Goal: Transaction & Acquisition: Purchase product/service

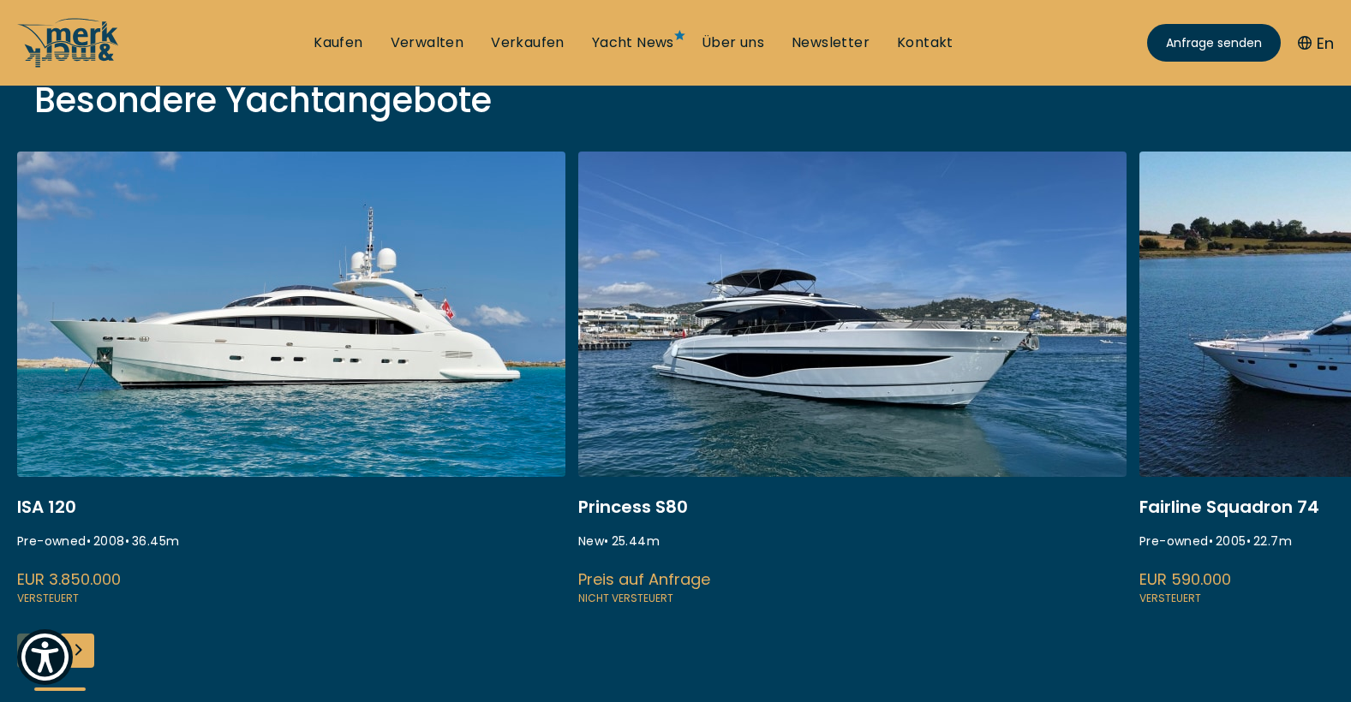
scroll to position [628, 0]
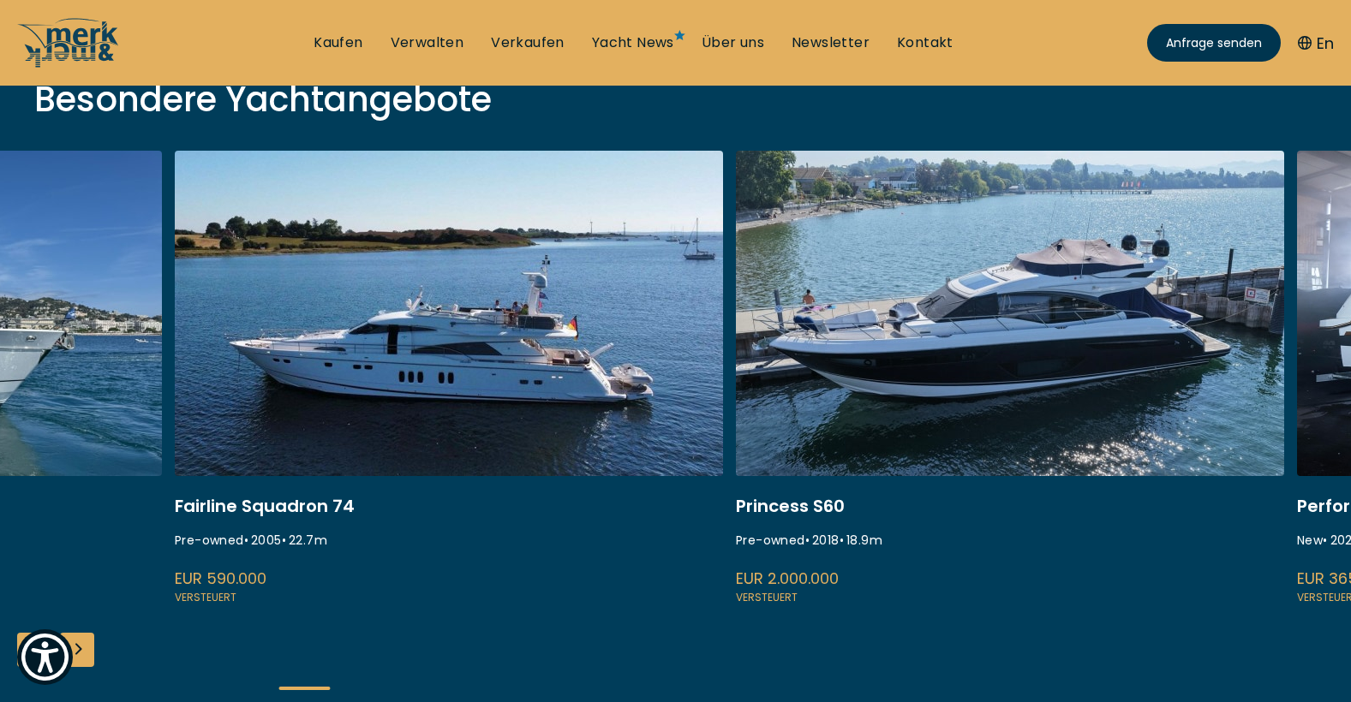
click at [233, 290] on link at bounding box center [449, 379] width 548 height 456
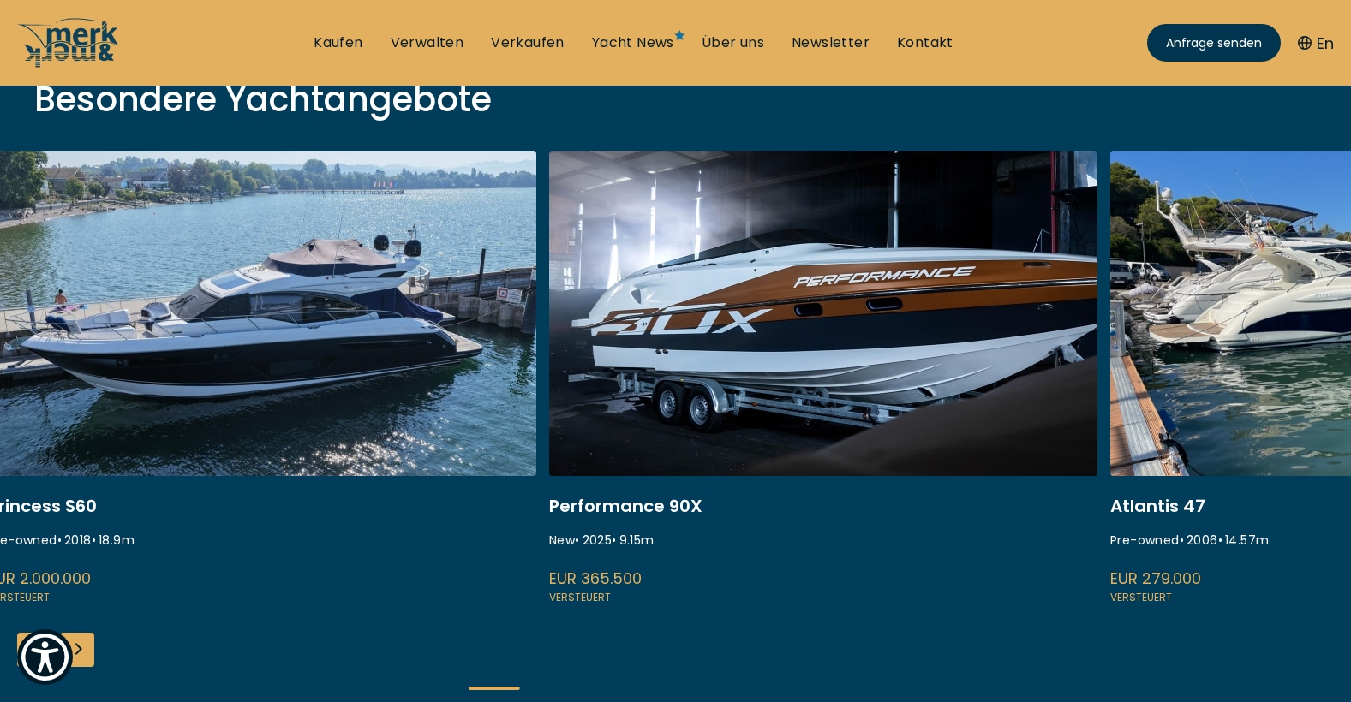
click at [317, 272] on link at bounding box center [262, 379] width 548 height 456
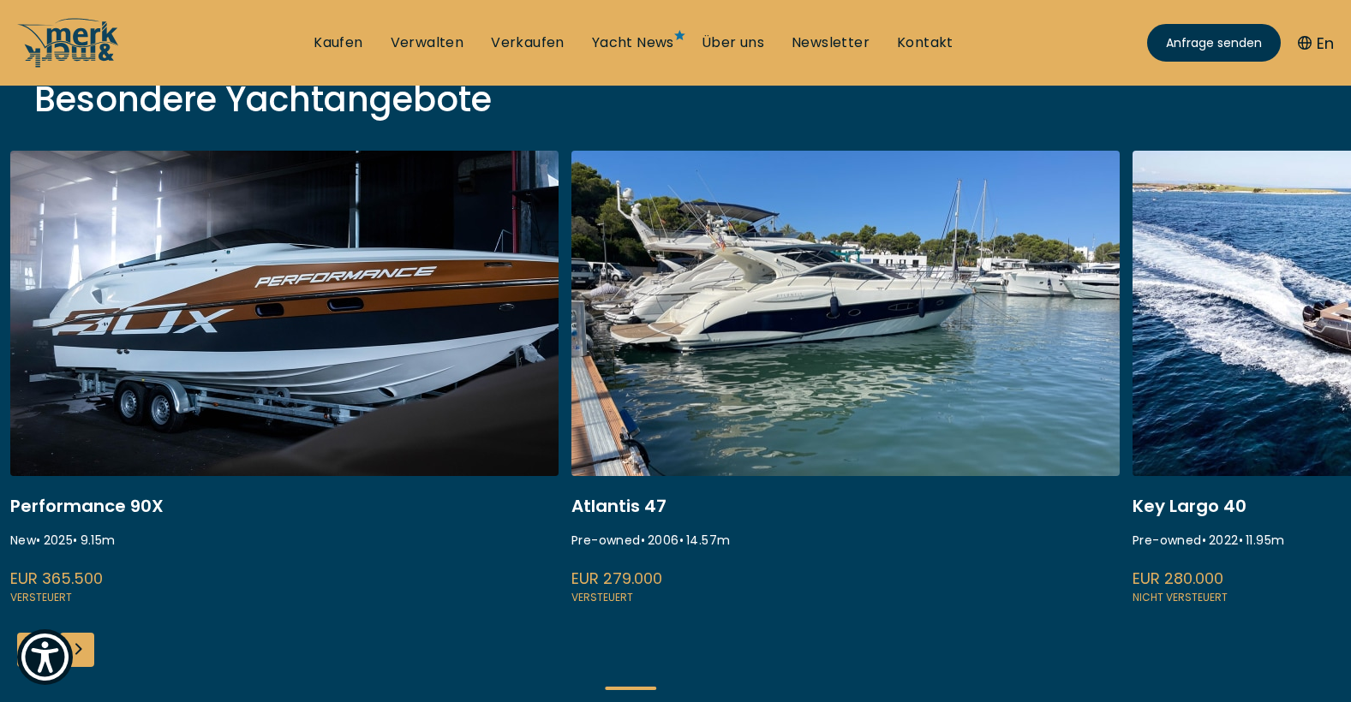
click at [396, 307] on link at bounding box center [284, 379] width 548 height 456
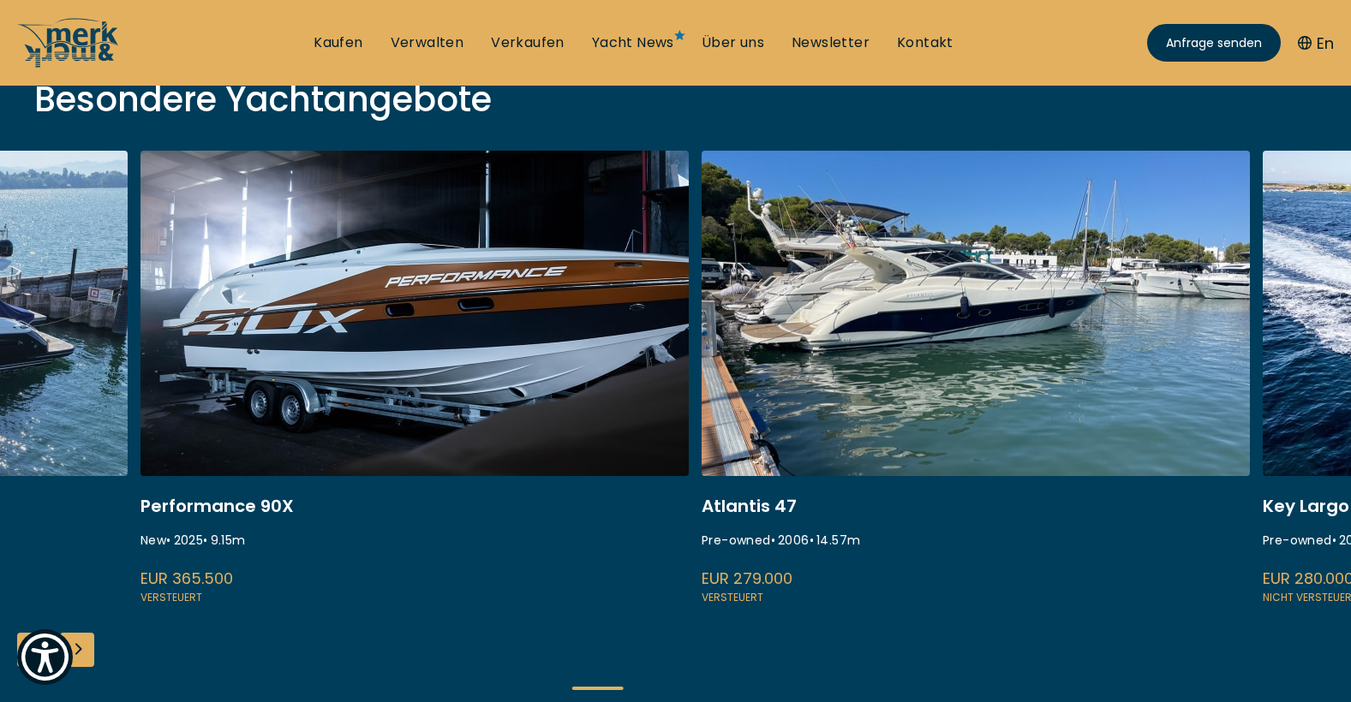
click at [1040, 328] on link at bounding box center [975, 379] width 548 height 456
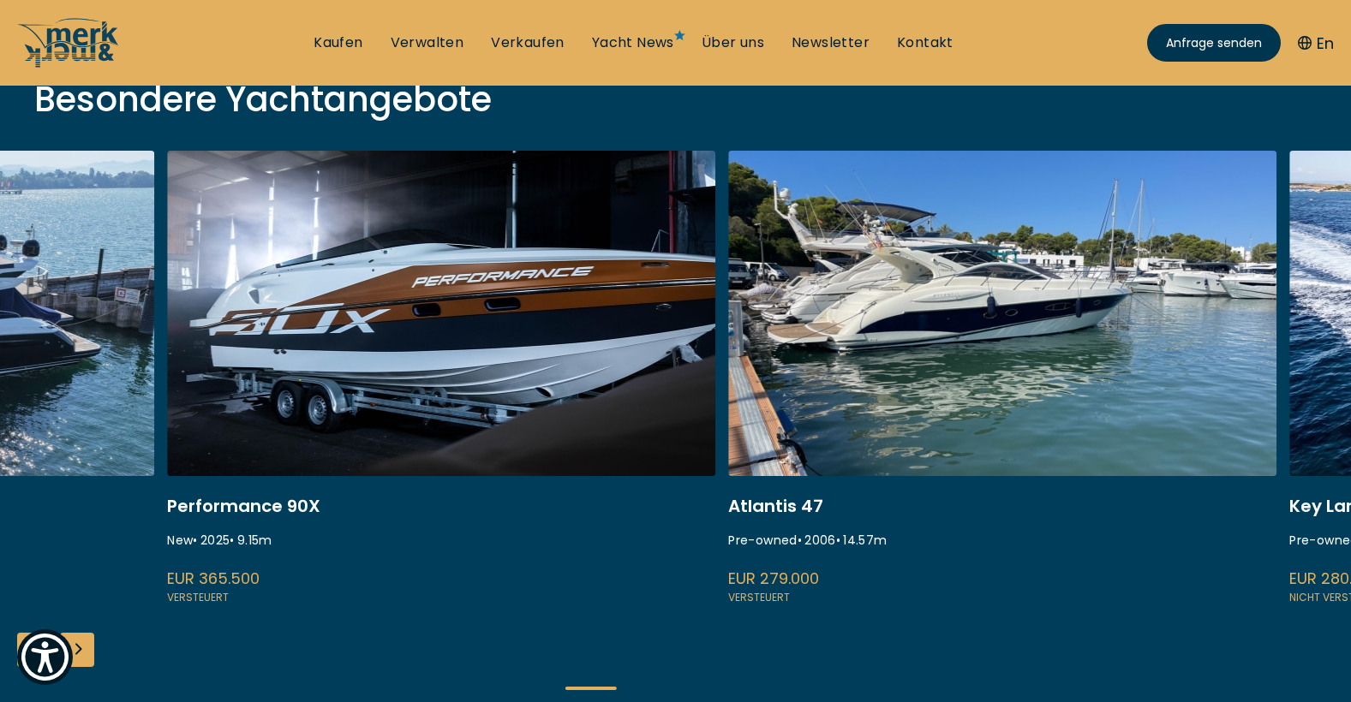
click at [792, 540] on link at bounding box center [1002, 379] width 548 height 456
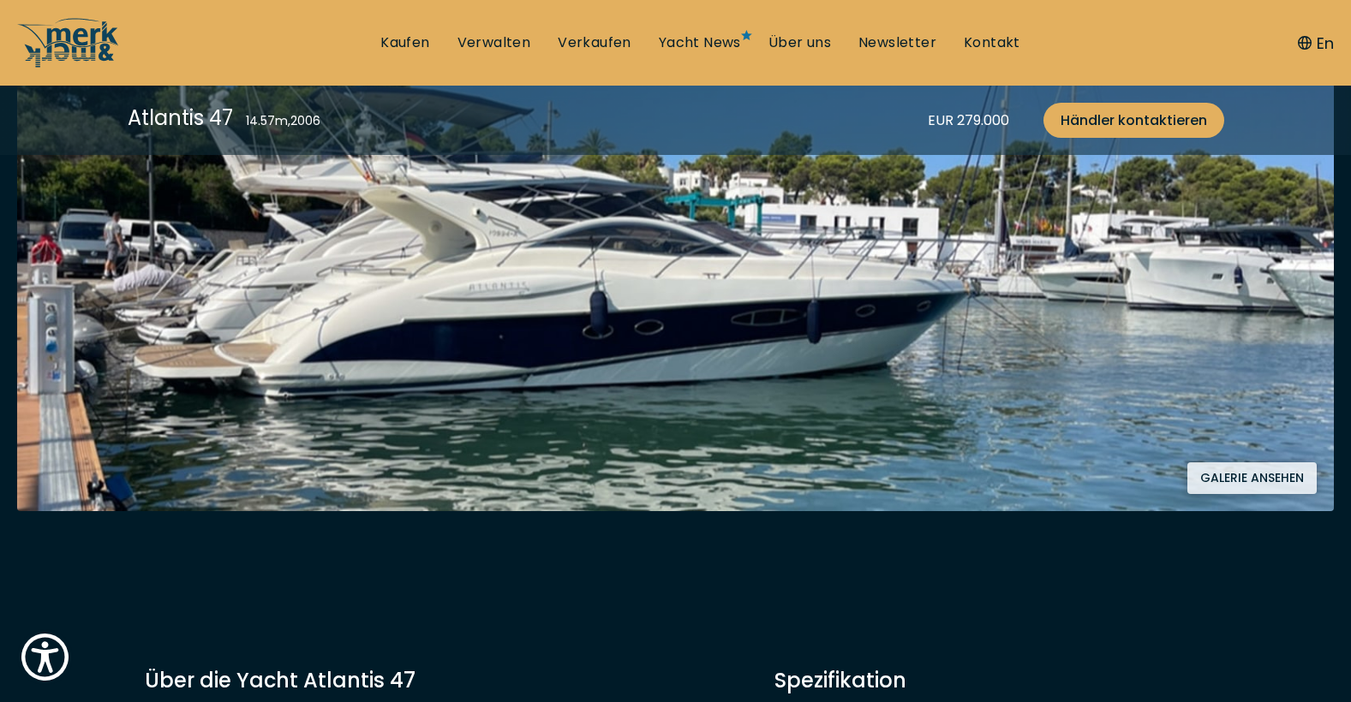
scroll to position [428, 0]
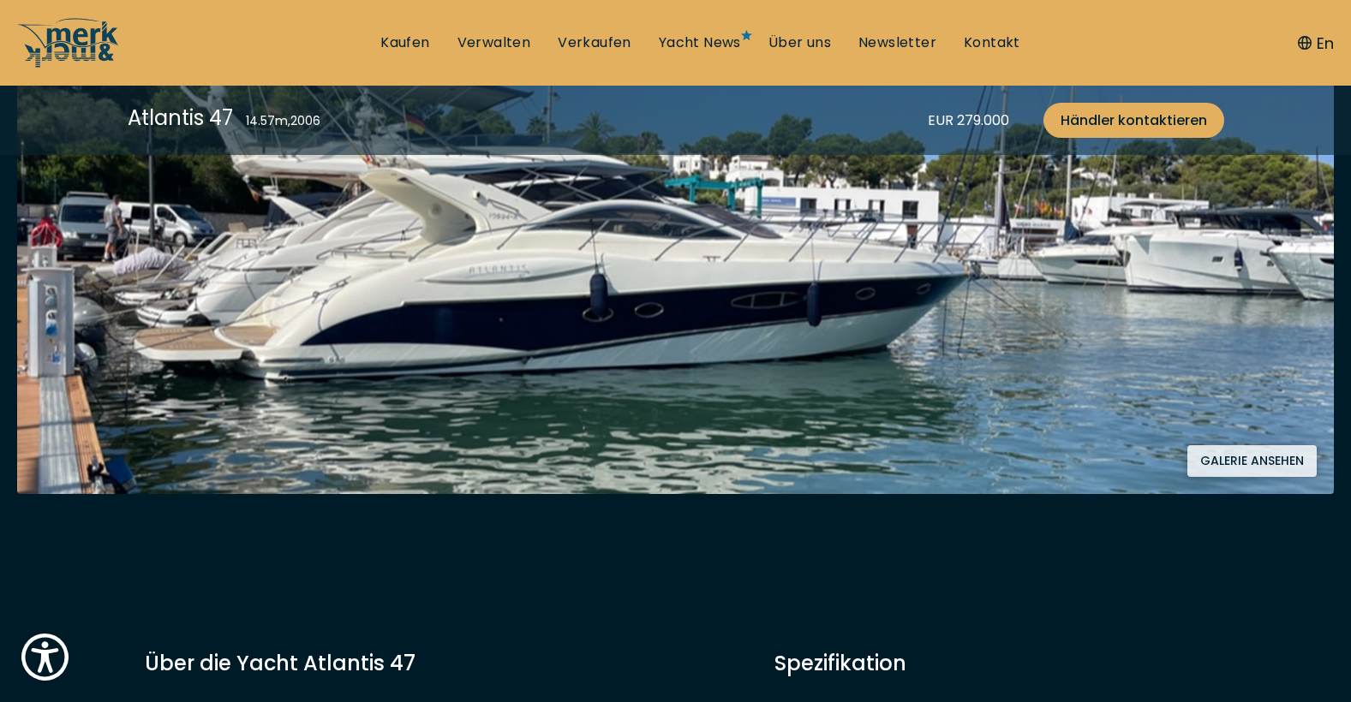
click at [1230, 456] on button "Galerie ansehen" at bounding box center [1251, 461] width 129 height 32
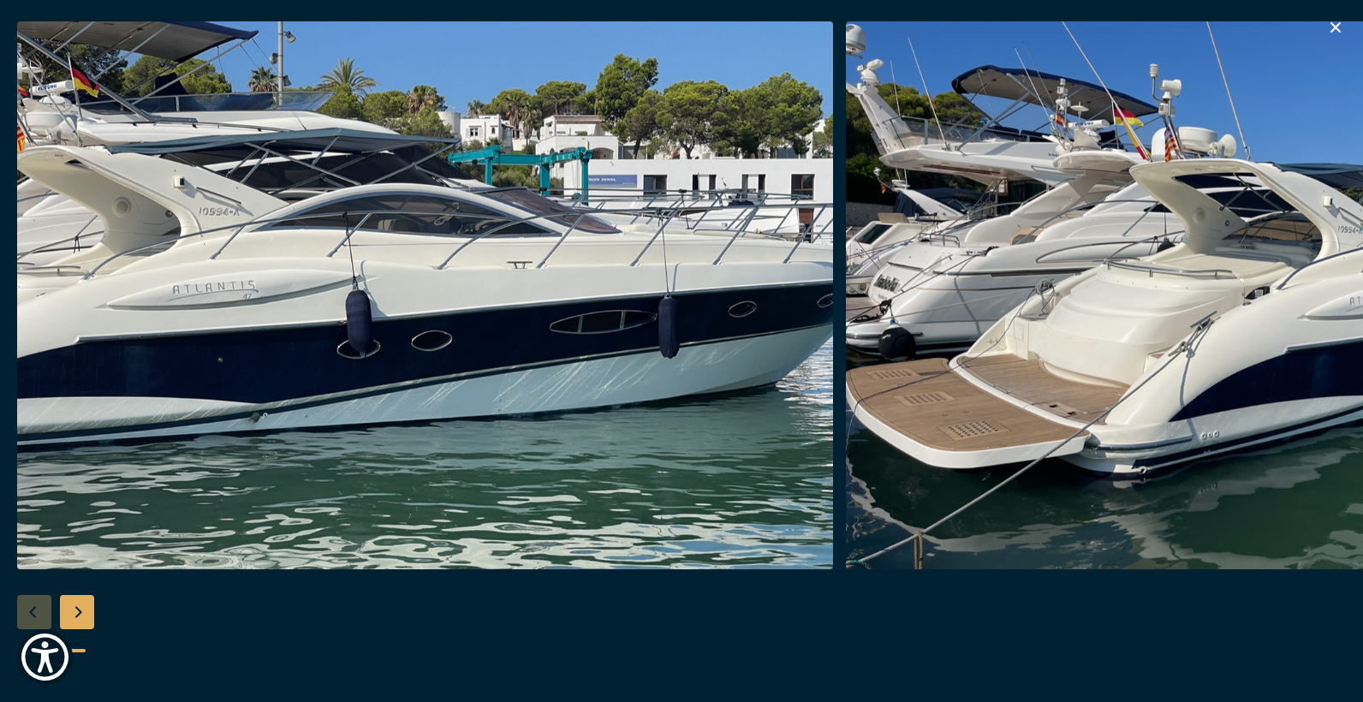
click at [78, 613] on div "Next slide" at bounding box center [77, 612] width 34 height 34
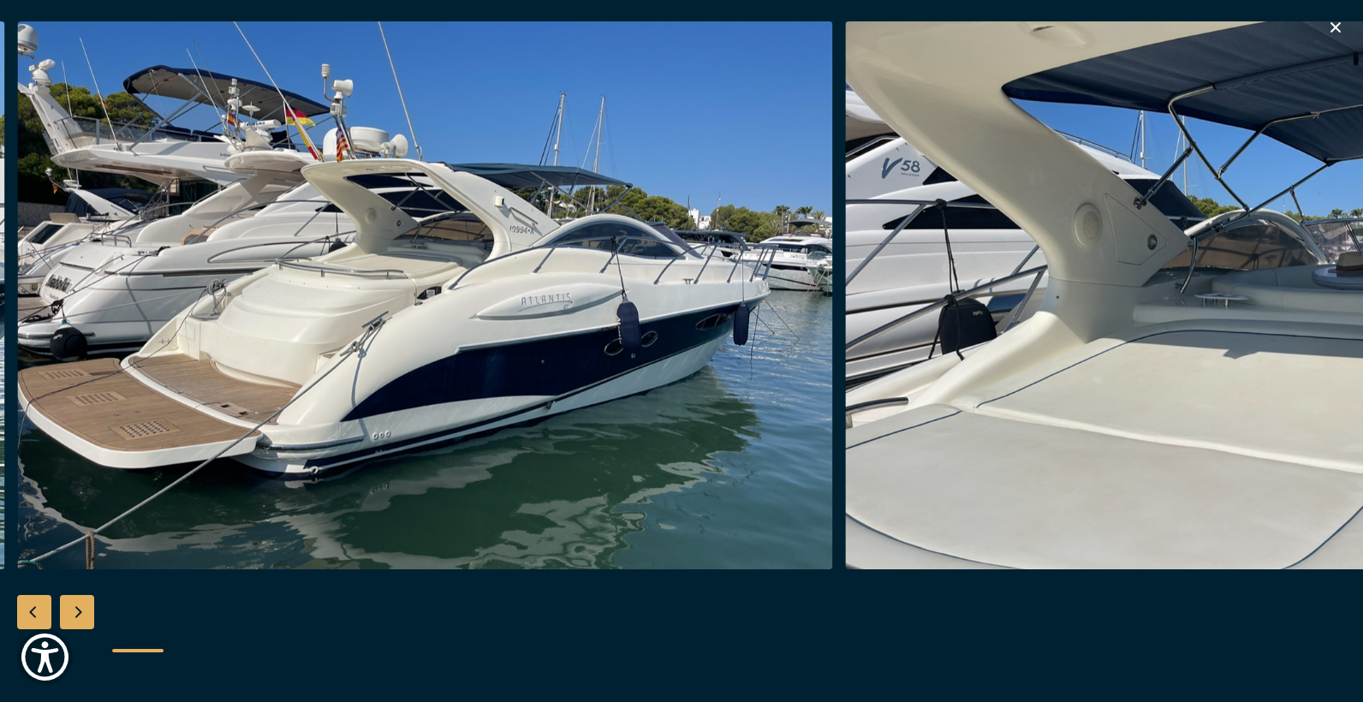
click at [78, 612] on div "Next slide" at bounding box center [77, 612] width 34 height 34
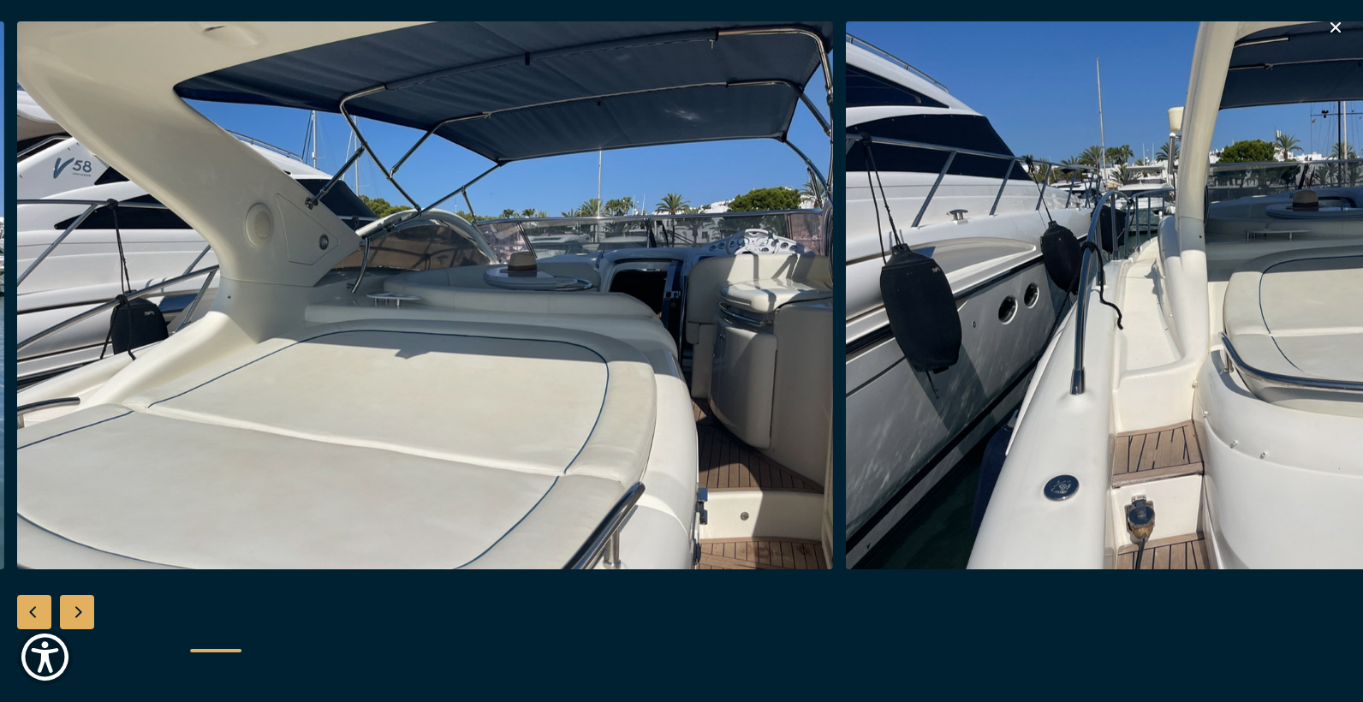
click at [78, 612] on div "Next slide" at bounding box center [77, 612] width 34 height 34
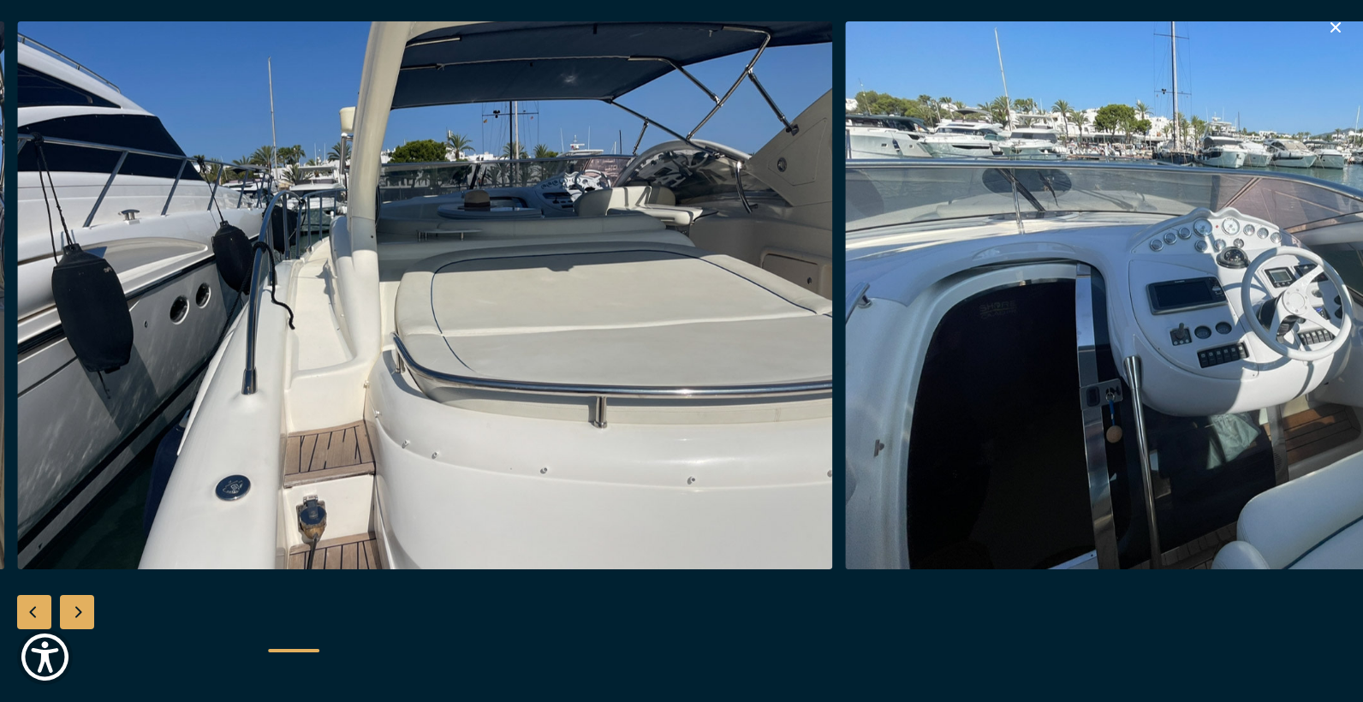
click at [78, 612] on div "Next slide" at bounding box center [77, 612] width 34 height 34
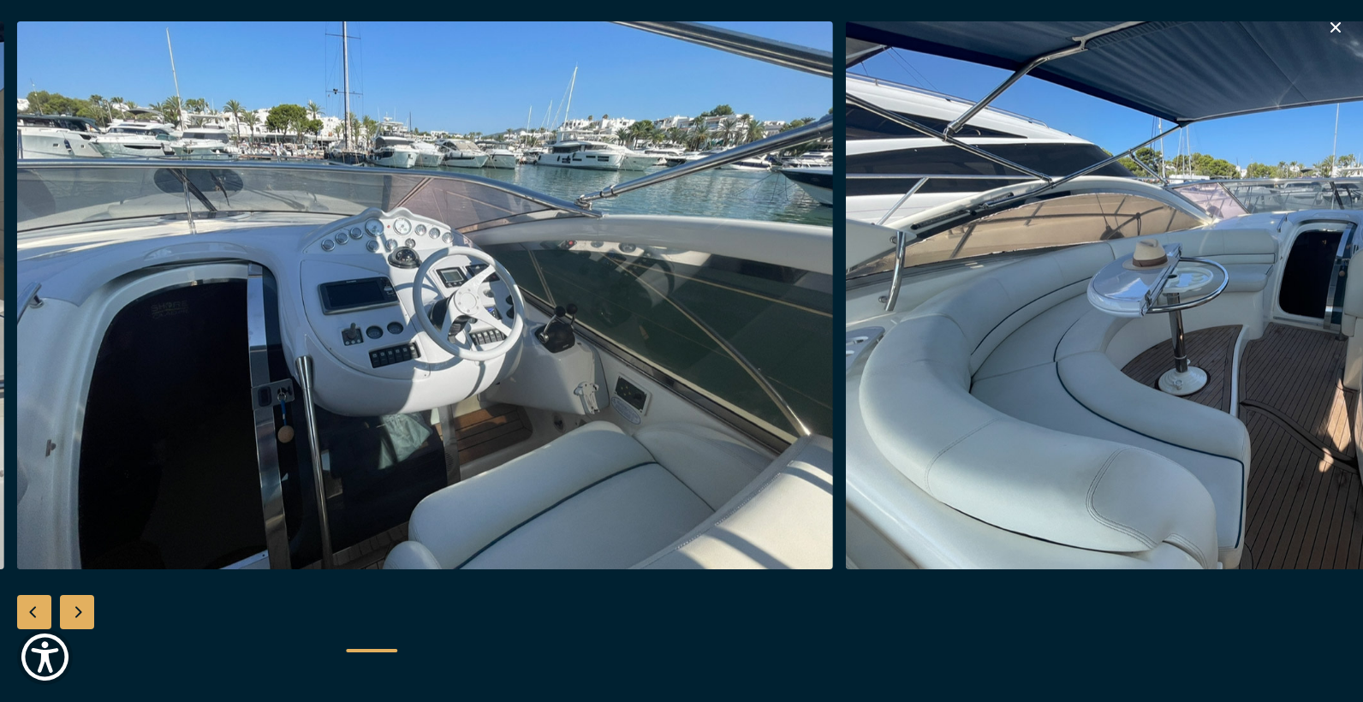
click at [78, 612] on div "Next slide" at bounding box center [77, 612] width 34 height 34
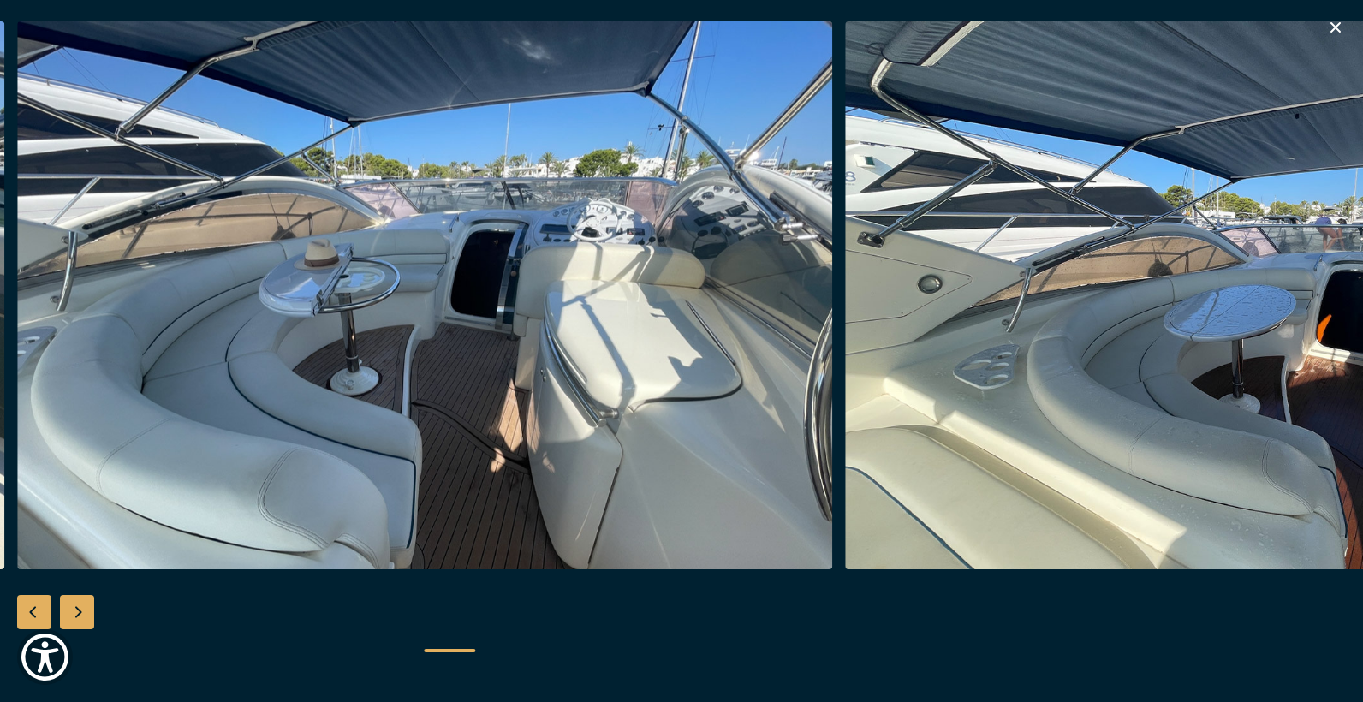
click at [78, 612] on div "Next slide" at bounding box center [77, 612] width 34 height 34
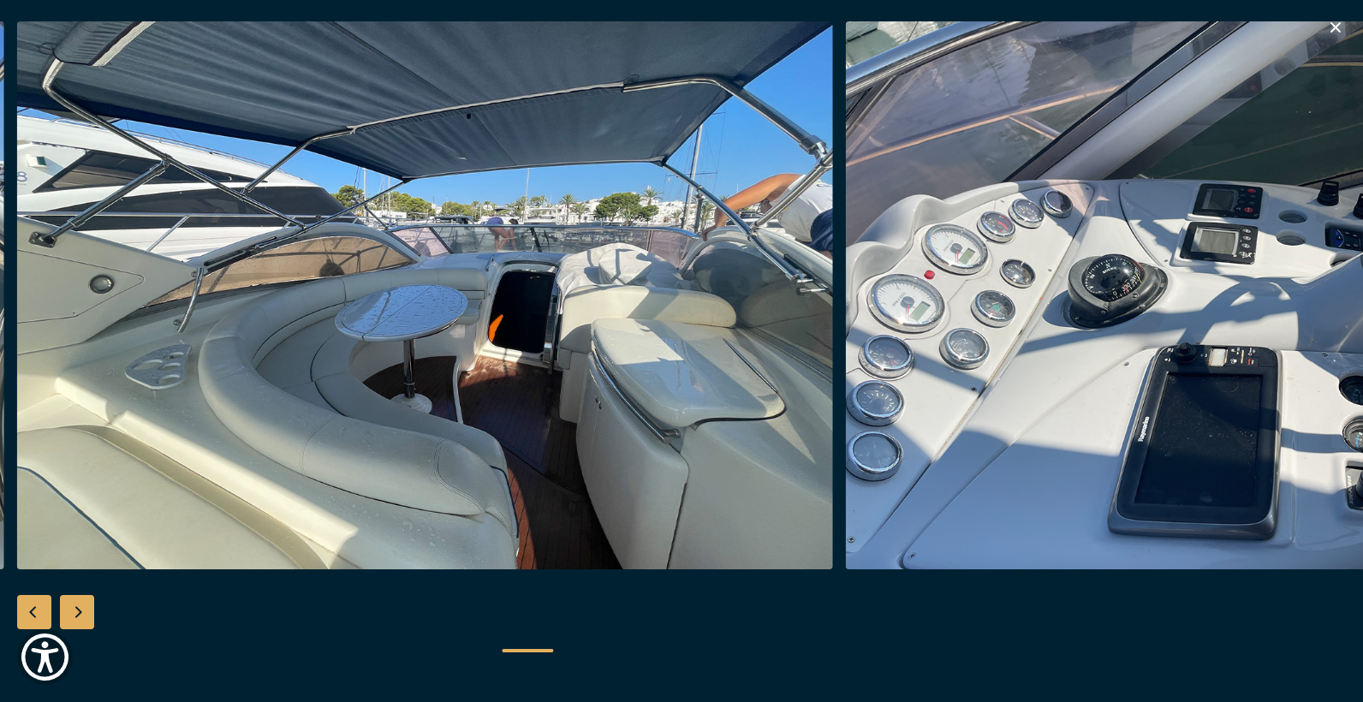
click at [78, 612] on div "Next slide" at bounding box center [77, 612] width 34 height 34
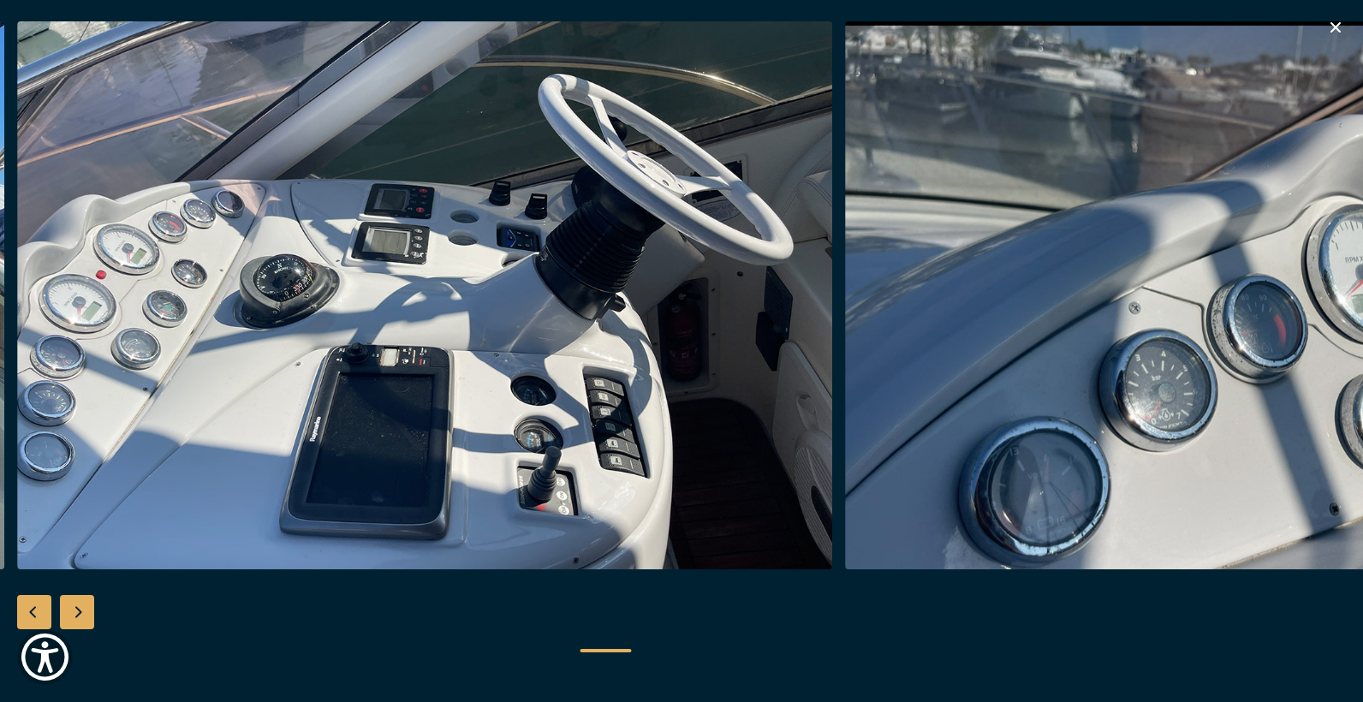
click at [78, 612] on div "Next slide" at bounding box center [77, 612] width 34 height 34
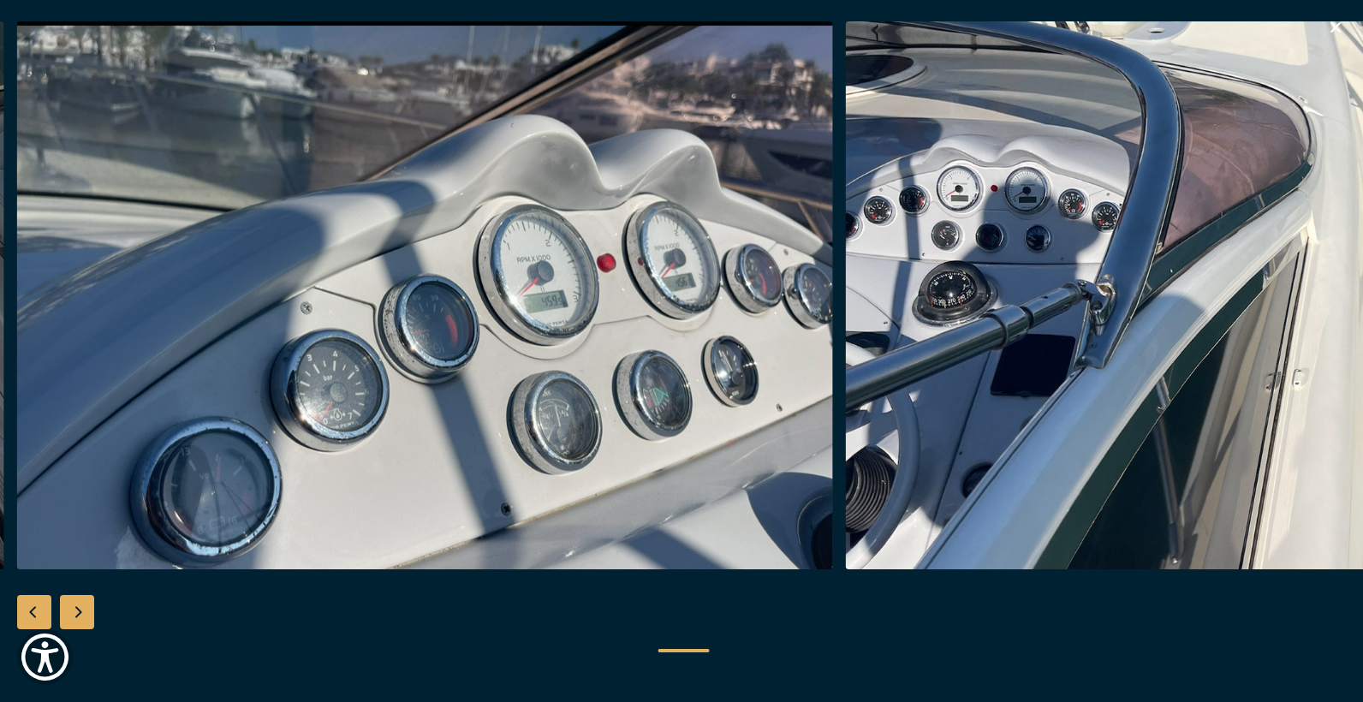
click at [78, 612] on div "Next slide" at bounding box center [77, 612] width 34 height 34
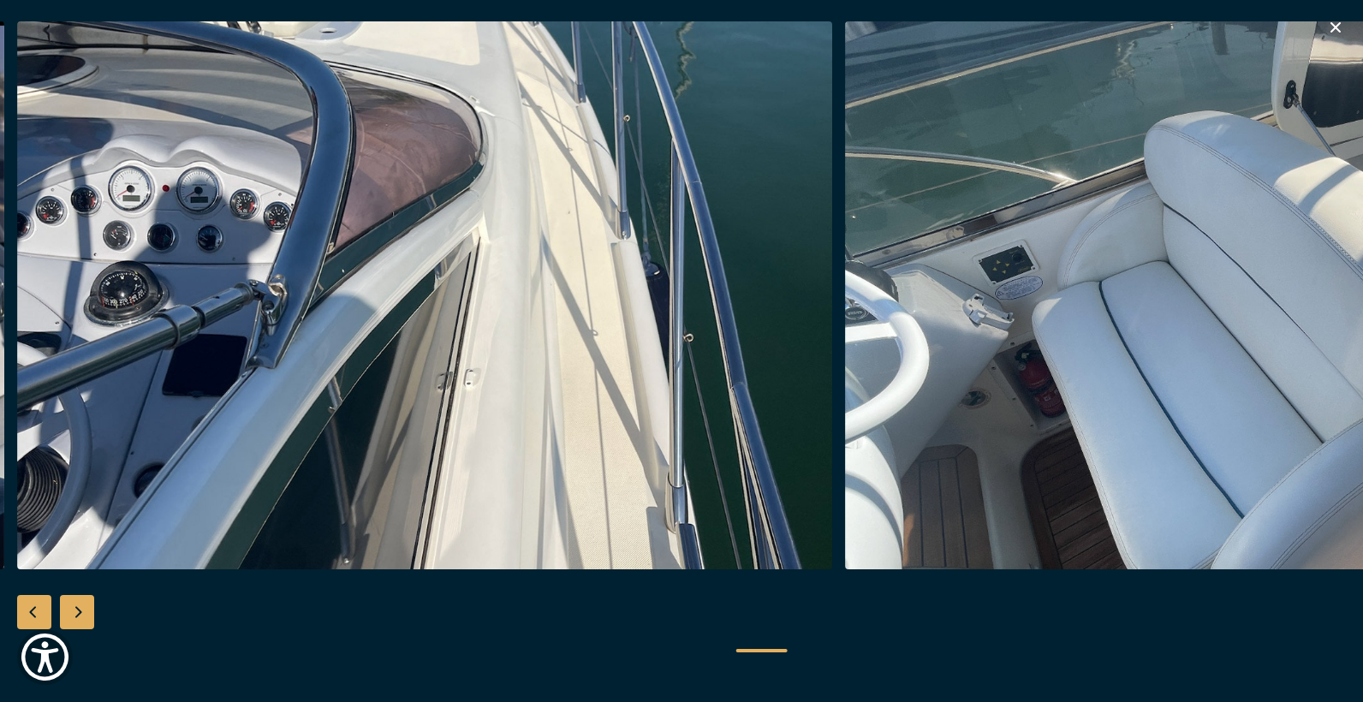
click at [78, 612] on div "Next slide" at bounding box center [77, 612] width 34 height 34
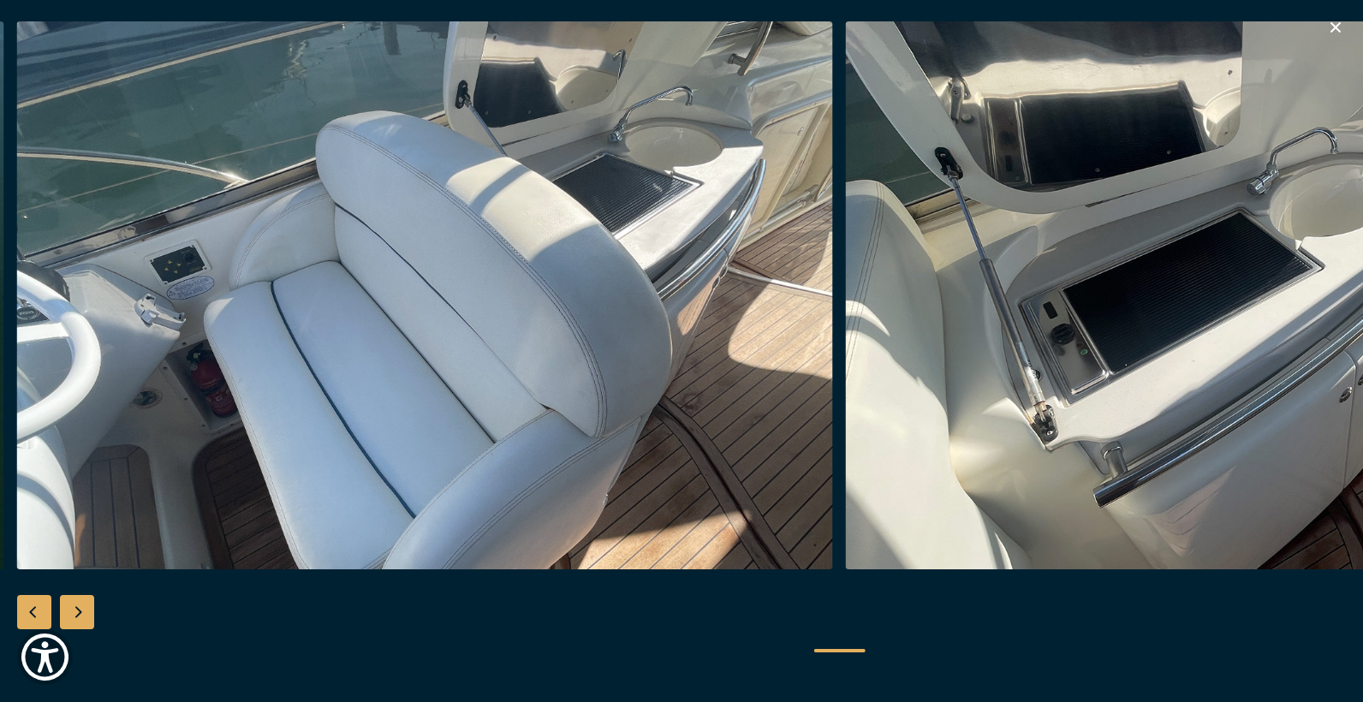
click at [78, 612] on div "Next slide" at bounding box center [77, 612] width 34 height 34
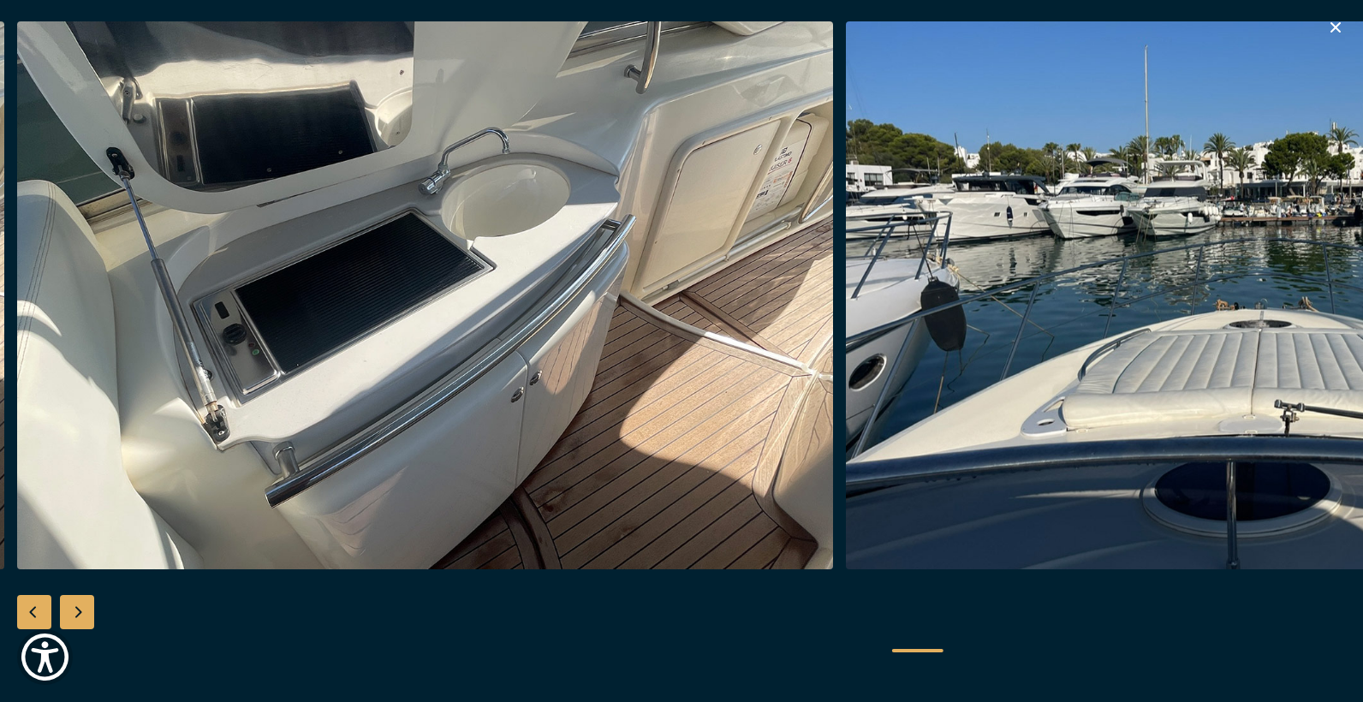
click at [78, 612] on div "Next slide" at bounding box center [77, 612] width 34 height 34
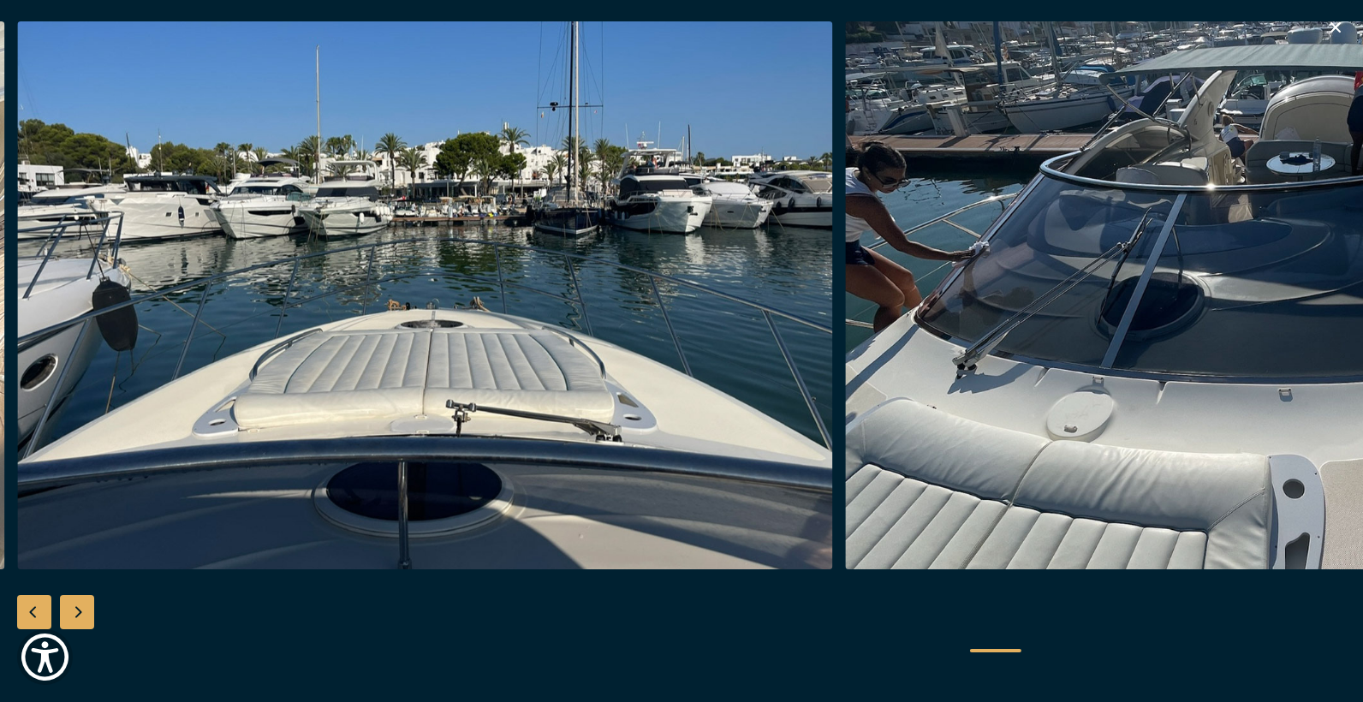
click at [78, 612] on div "Next slide" at bounding box center [77, 612] width 34 height 34
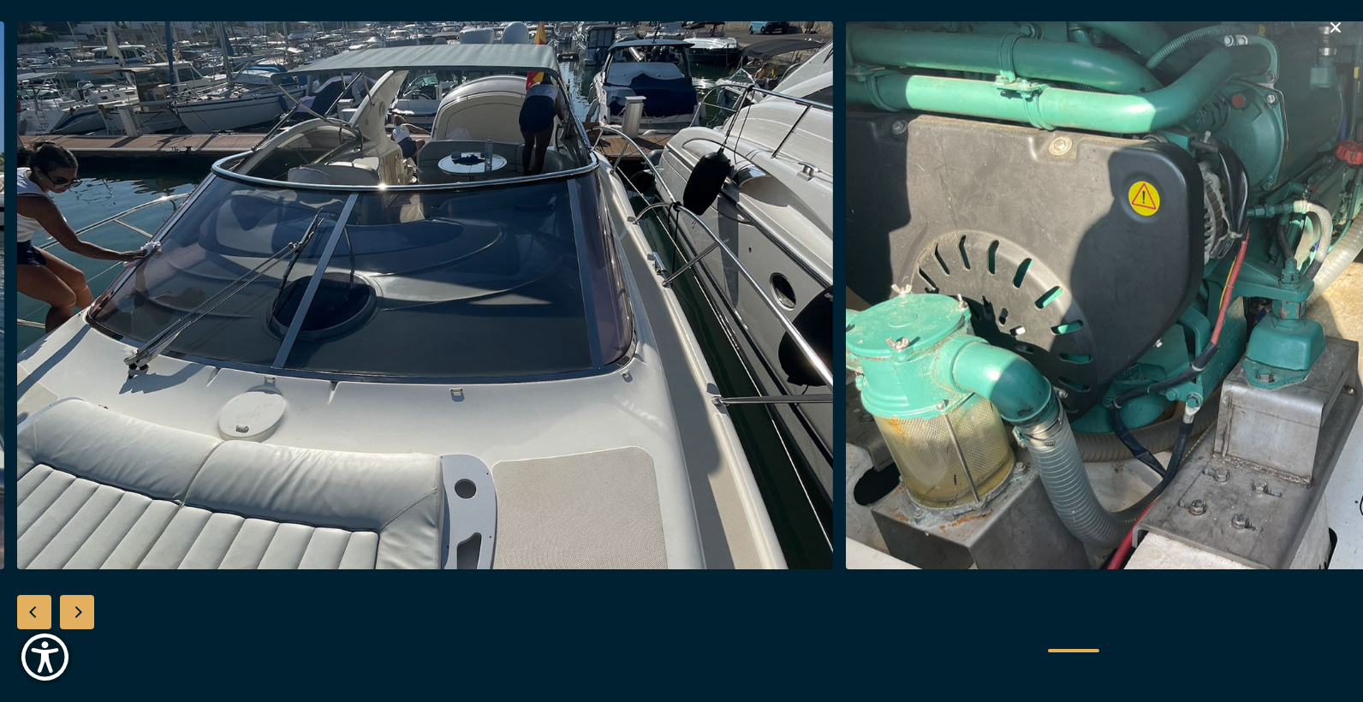
click at [78, 612] on div "Next slide" at bounding box center [77, 612] width 34 height 34
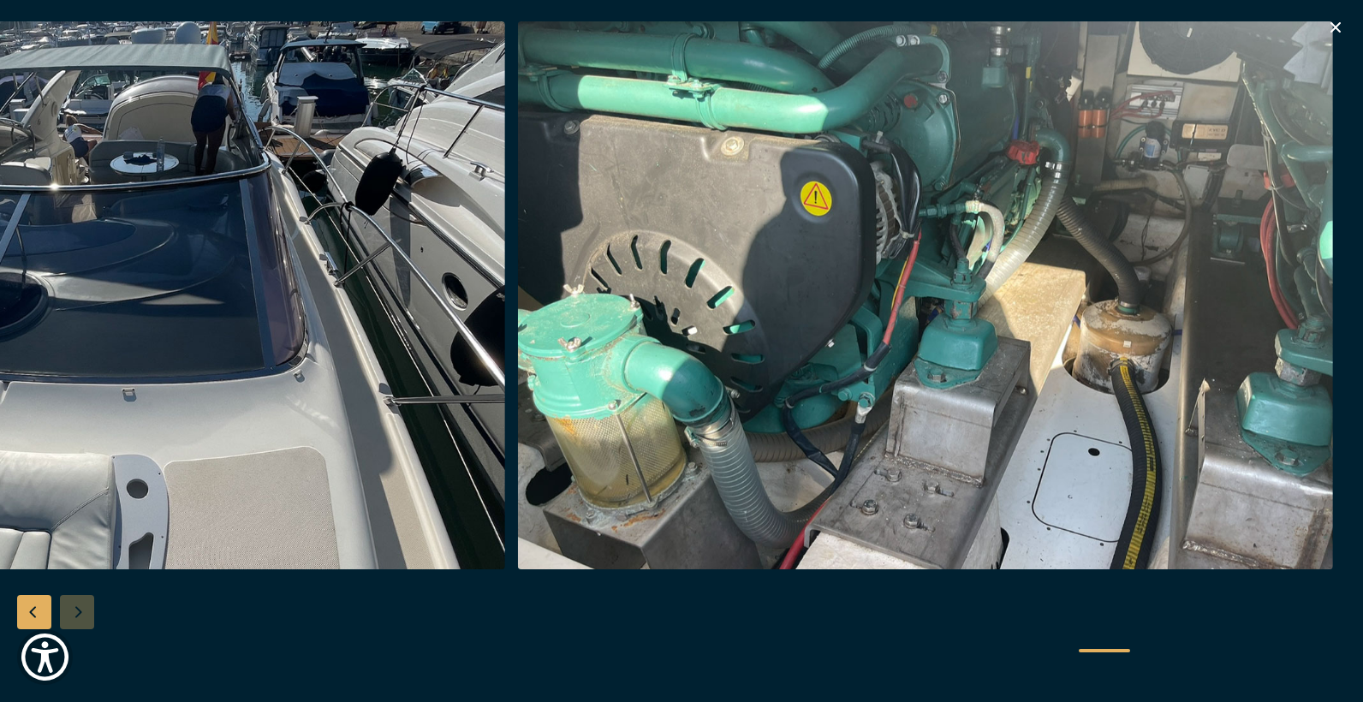
click at [1335, 27] on icon "button" at bounding box center [1336, 27] width 10 height 10
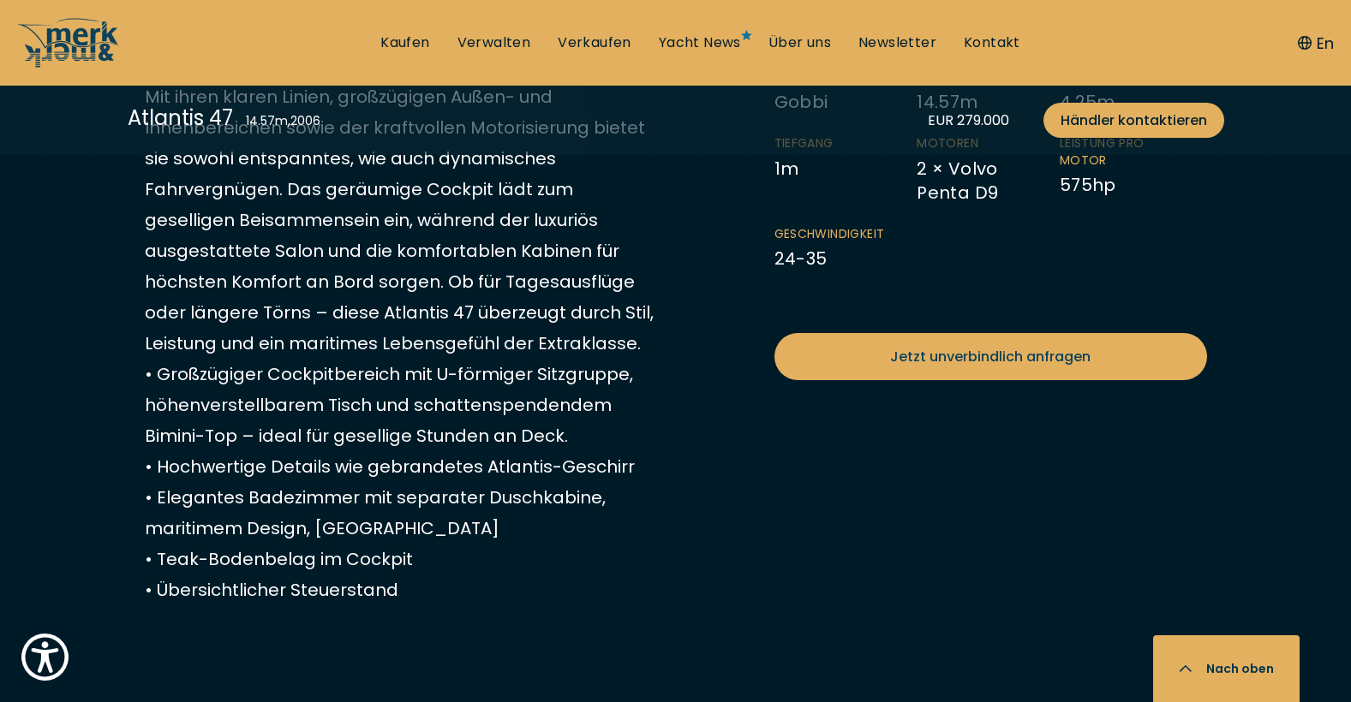
scroll to position [1171, 0]
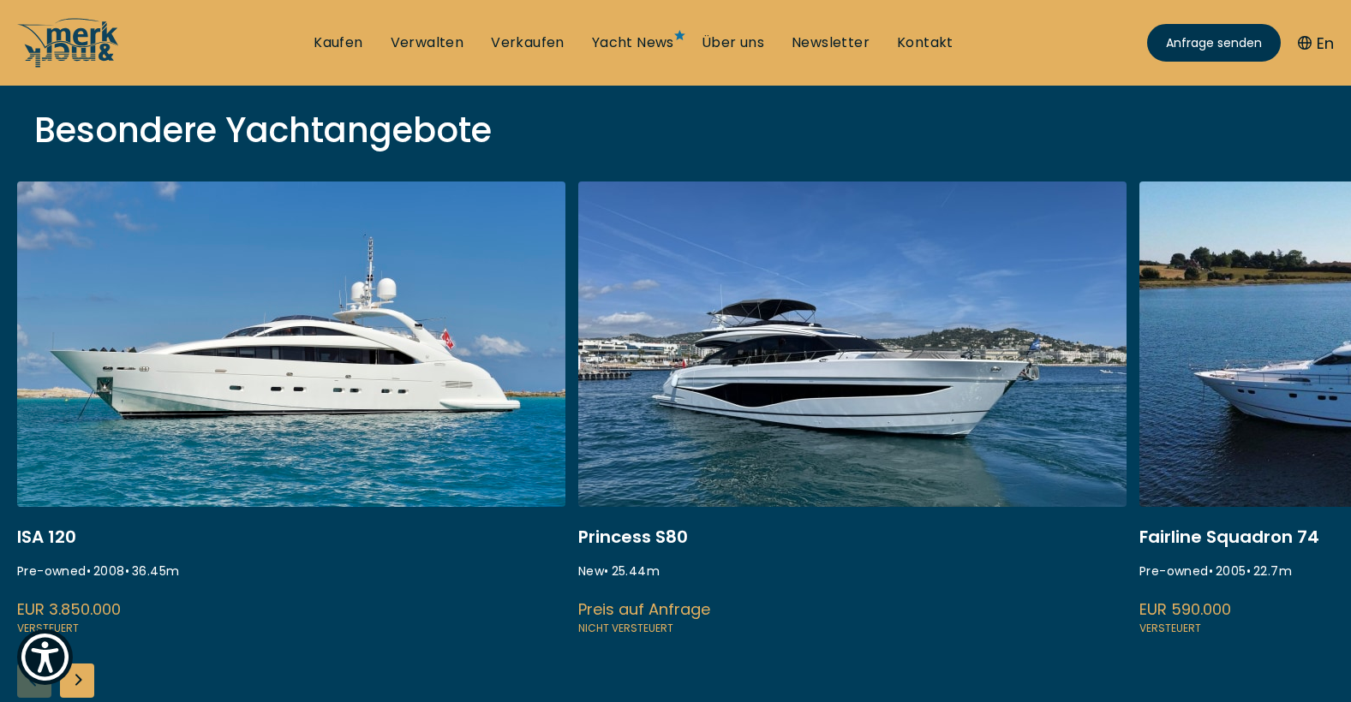
scroll to position [600, 0]
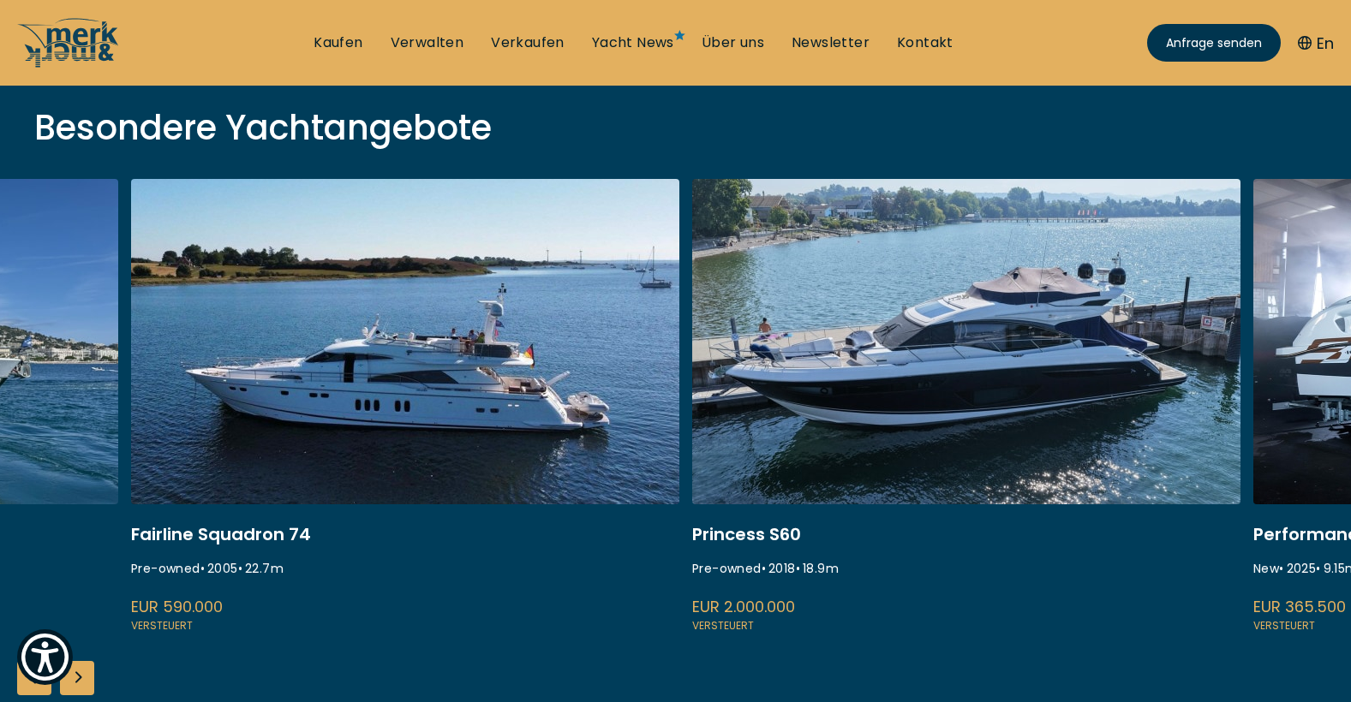
click at [237, 248] on link at bounding box center [405, 407] width 548 height 456
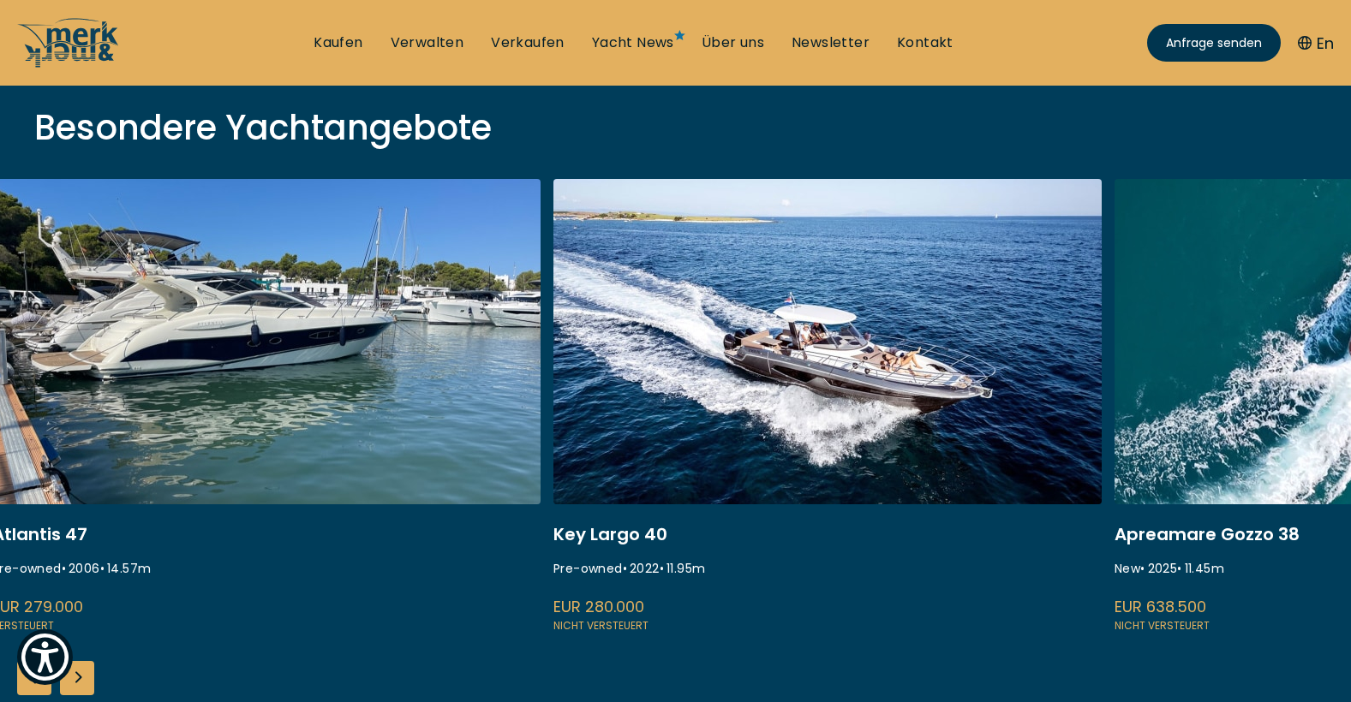
click at [313, 251] on link at bounding box center [266, 407] width 548 height 456
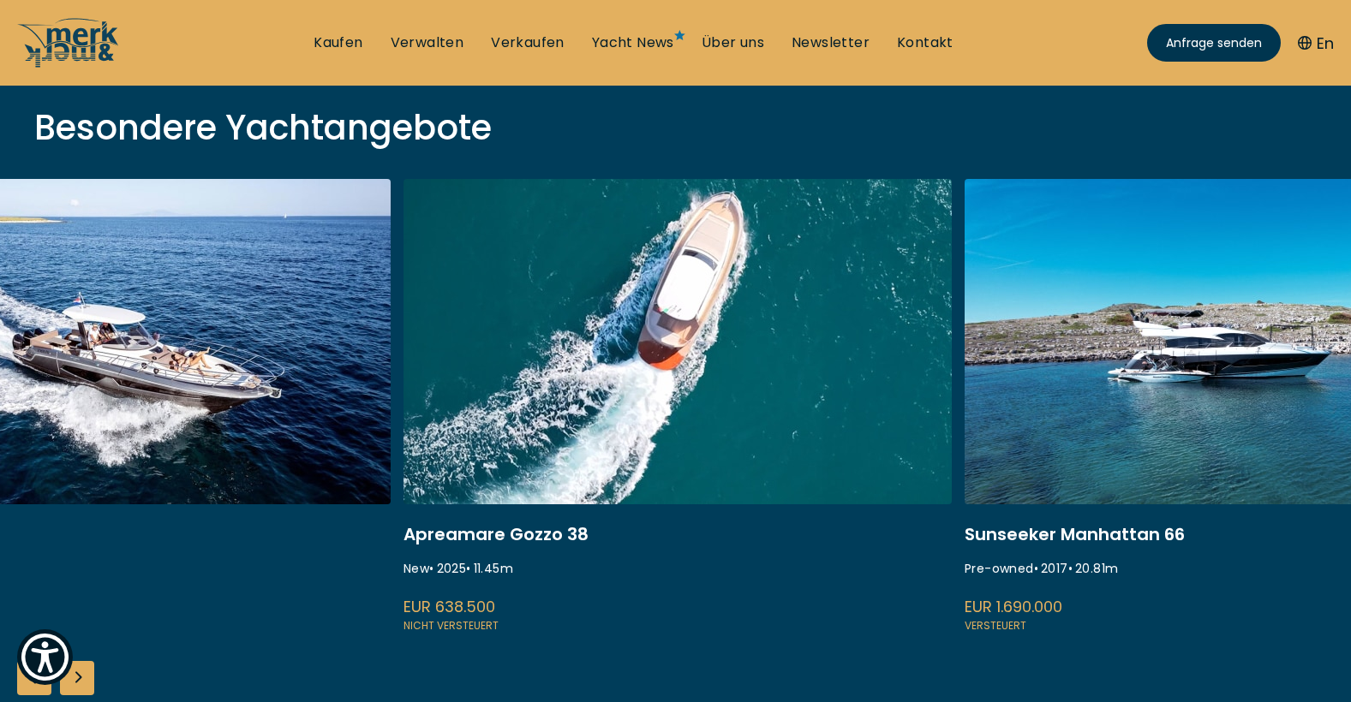
click at [194, 164] on div "Besondere Yachtangebote ISA 120 Pre-owned • 2008 • 36.45 m EUR 3.850.000 Verste…" at bounding box center [675, 389] width 1351 height 713
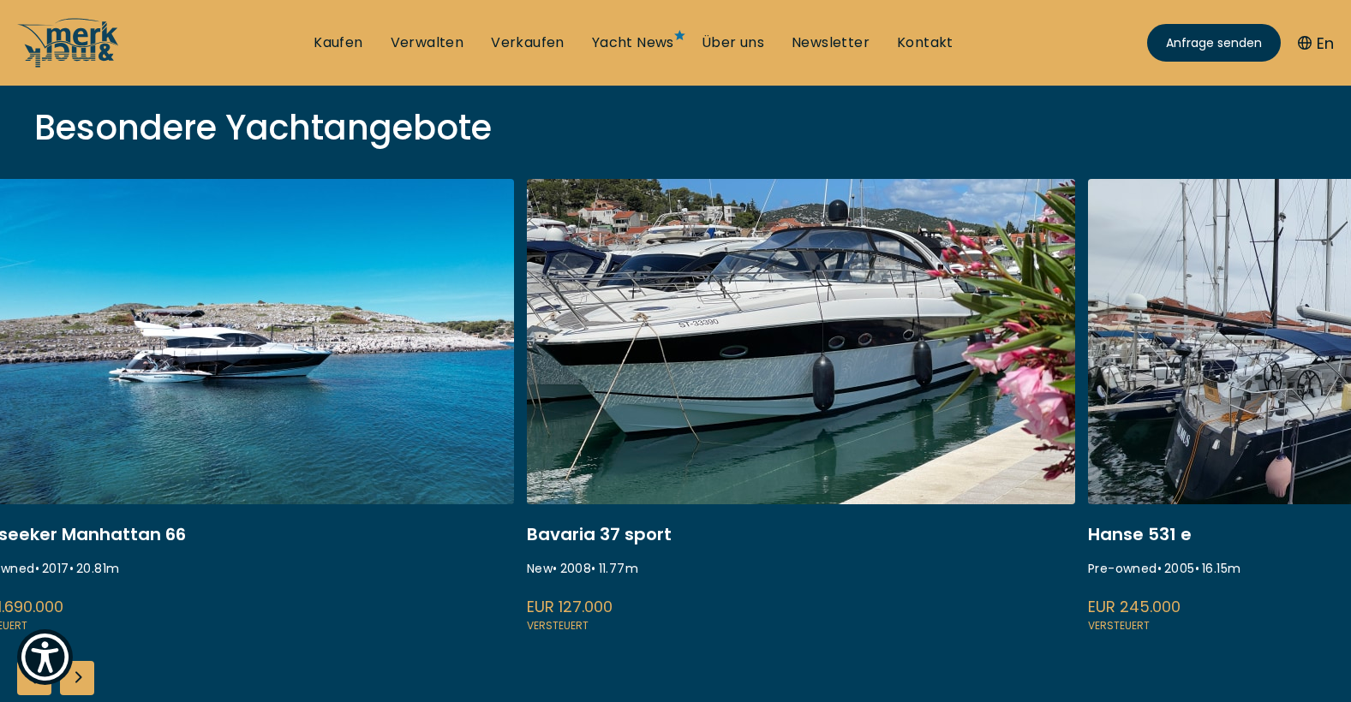
click at [50, 140] on div "Besondere Yachtangebote ISA 120 Pre-owned • 2008 • 36.45 m EUR 3.850.000 Verste…" at bounding box center [675, 389] width 1351 height 713
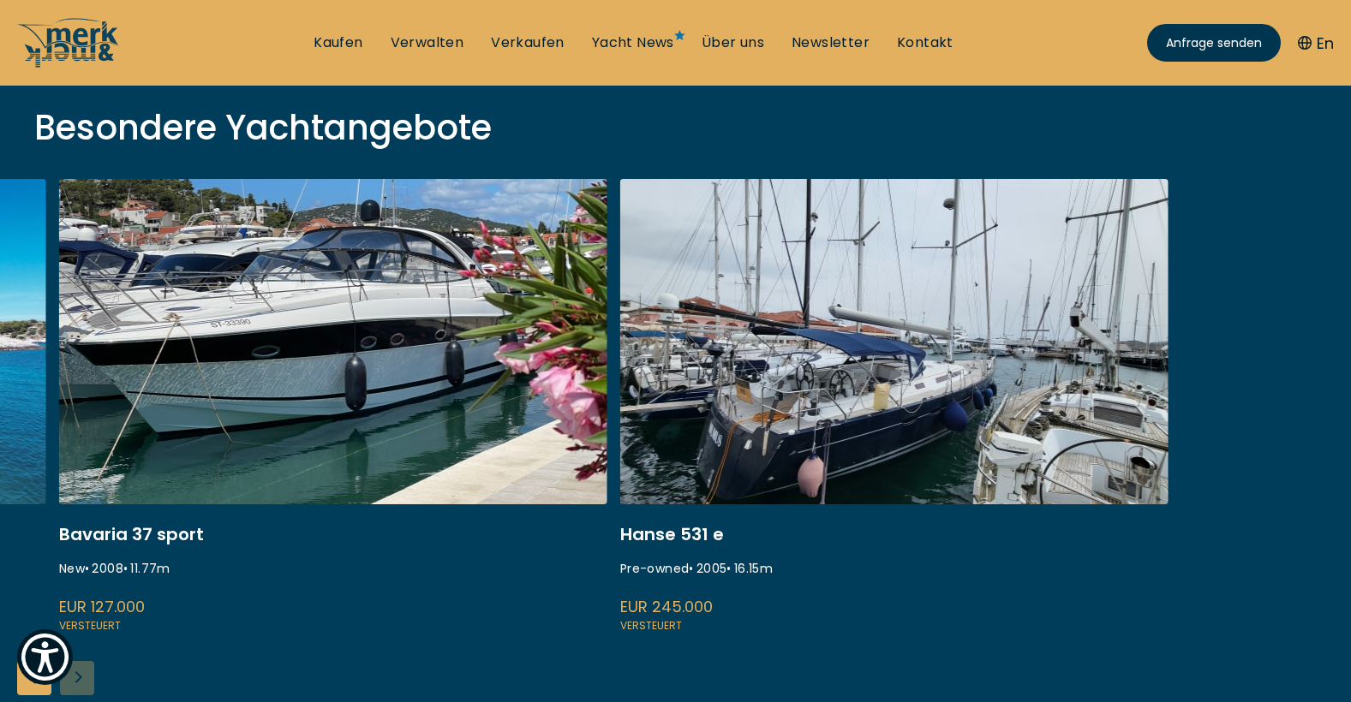
click at [0, 122] on div "Besondere Yachtangebote ISA 120 Pre-owned • 2008 • 36.45 m EUR 3.850.000 Verste…" at bounding box center [675, 389] width 1351 height 713
